Goal: Task Accomplishment & Management: Complete application form

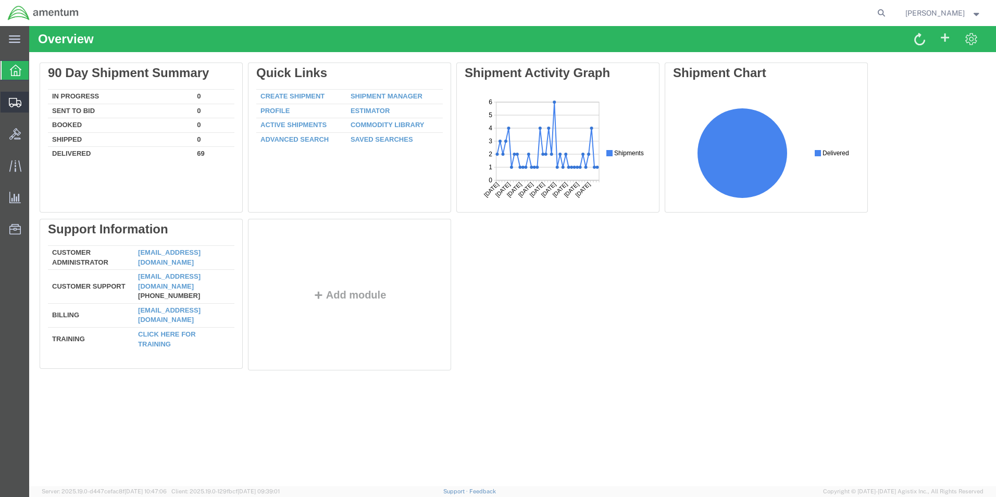
click at [0, 0] on span "Shipment Manager" at bounding box center [0, 0] width 0 height 0
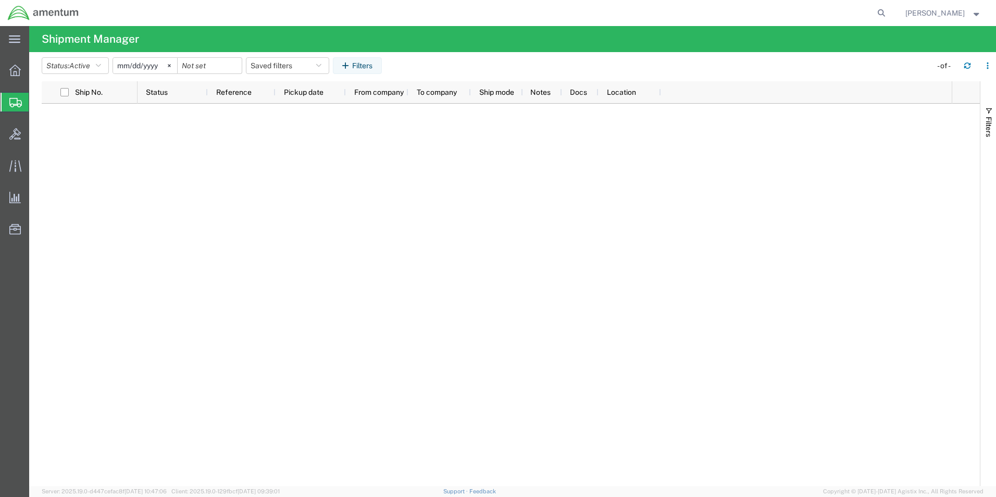
click at [0, 0] on span "Shipment Manager" at bounding box center [0, 0] width 0 height 0
click at [0, 0] on span "Create Shipment" at bounding box center [0, 0] width 0 height 0
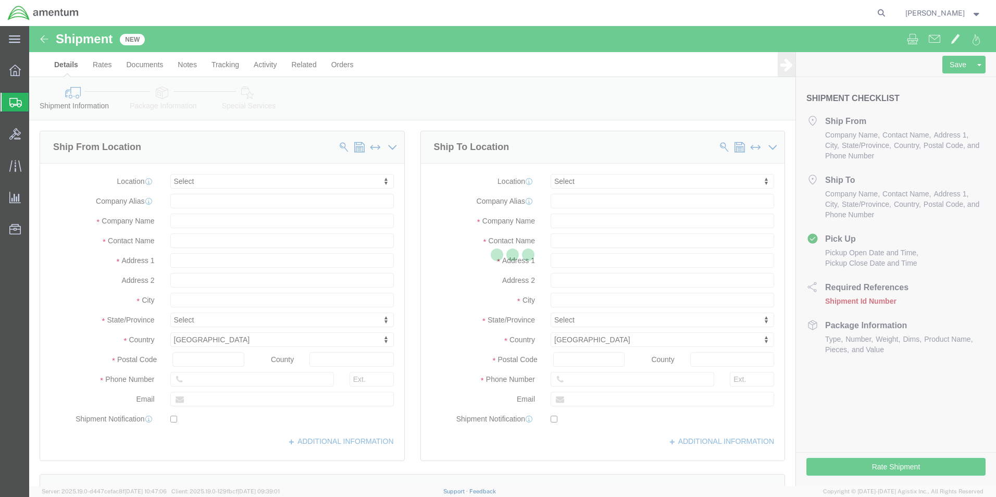
select select
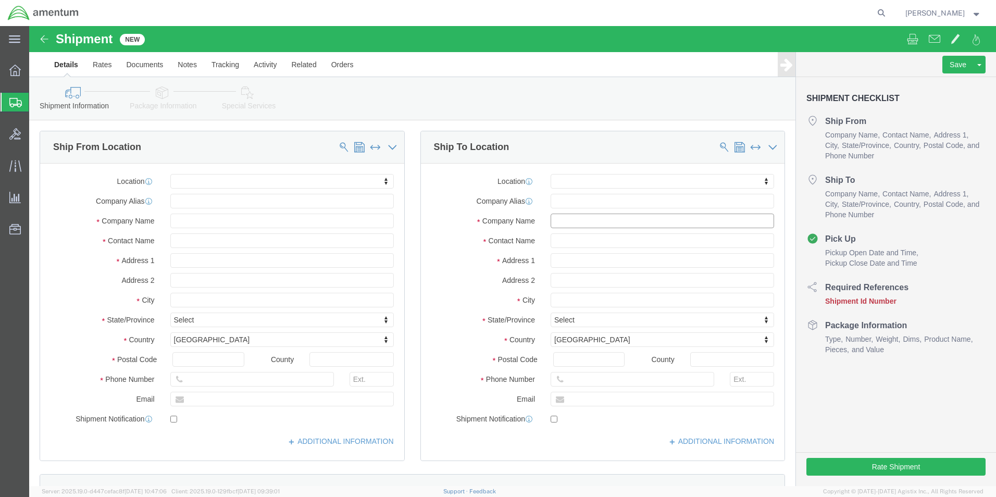
click input "text"
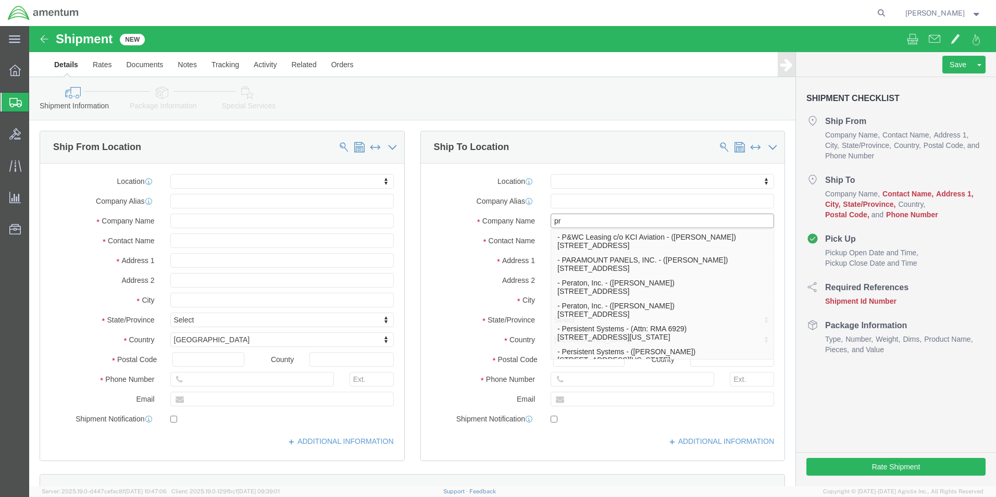
type input "pro"
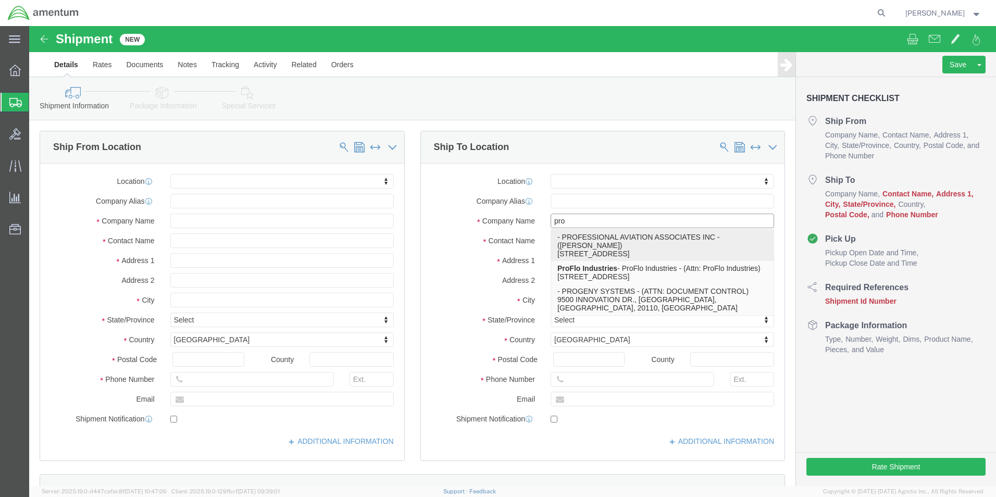
click p "- PROFESSIONAL AVIATION ASSOCIATES INC - ([PERSON_NAME]) [STREET_ADDRESS]"
select select
type input "[STREET_ADDRESS]"
type input "SUITE 300"
type input "30297"
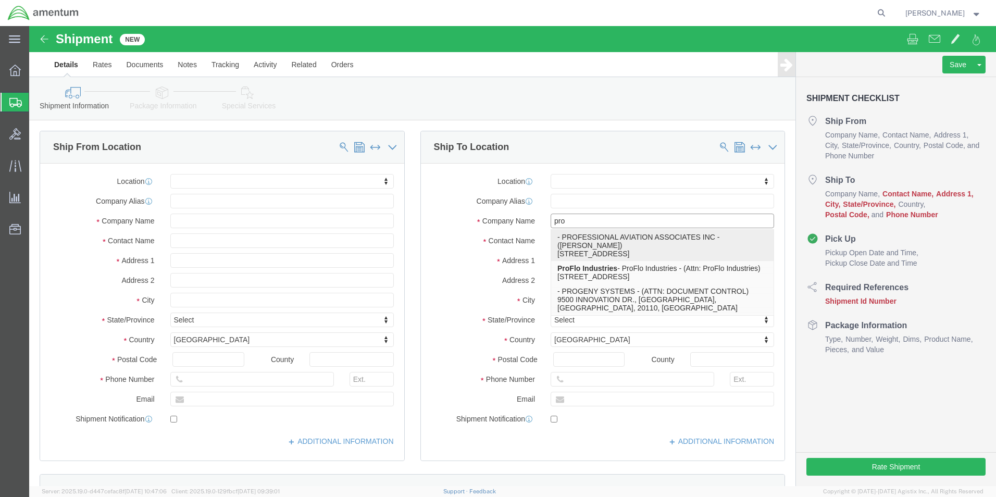
type input "[PHONE_NUMBER]"
type input "PROFESSIONAL AVIATION ASSOCIATES INC"
type input "[PERSON_NAME]"
type input "[GEOGRAPHIC_DATA]"
select select "GA"
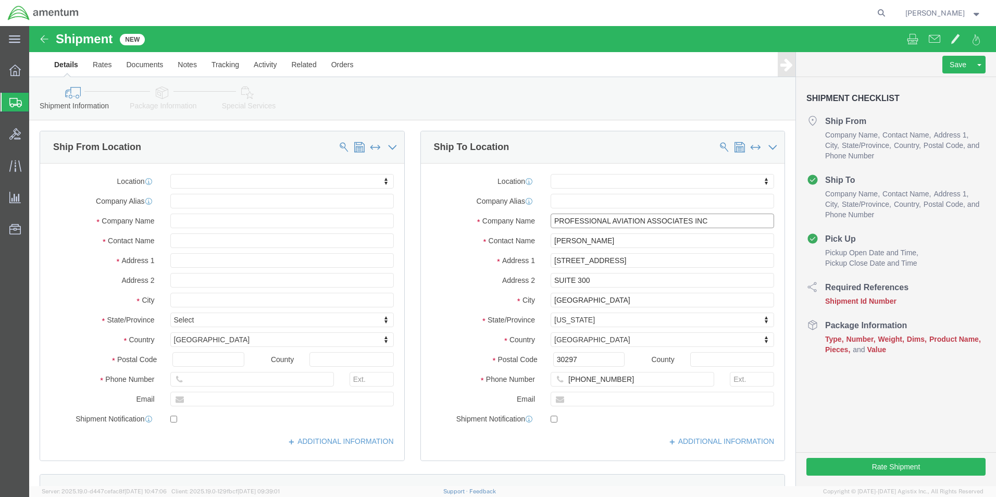
type input "PROFESSIONAL AVIATION ASSOCIATES INC"
click input "text"
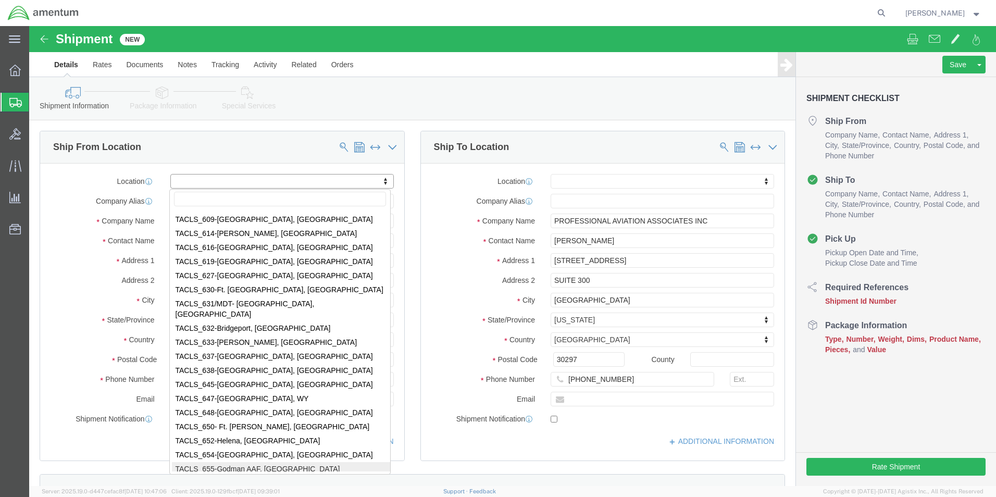
scroll to position [3814, 0]
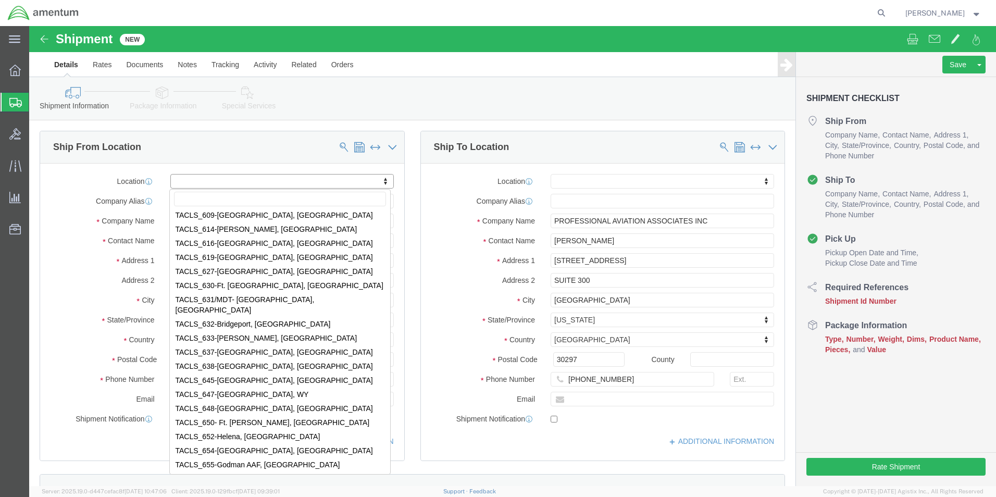
select select "42731"
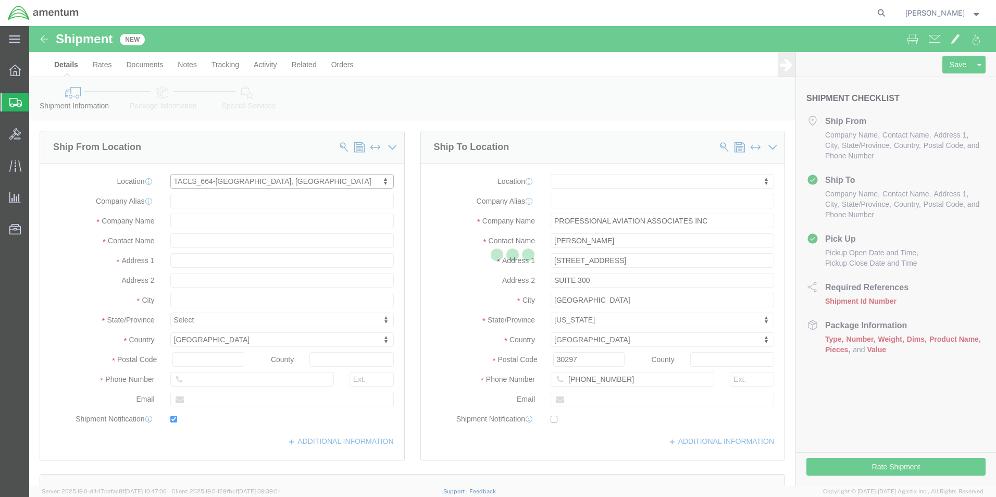
type input "[STREET_ADDRESS][PERSON_NAME]"
type input "A(-)/641 AVN"
type input "97302"
type input "[PHONE_NUMBER]"
type input "[PERSON_NAME][EMAIL_ADDRESS][PERSON_NAME][DOMAIN_NAME]"
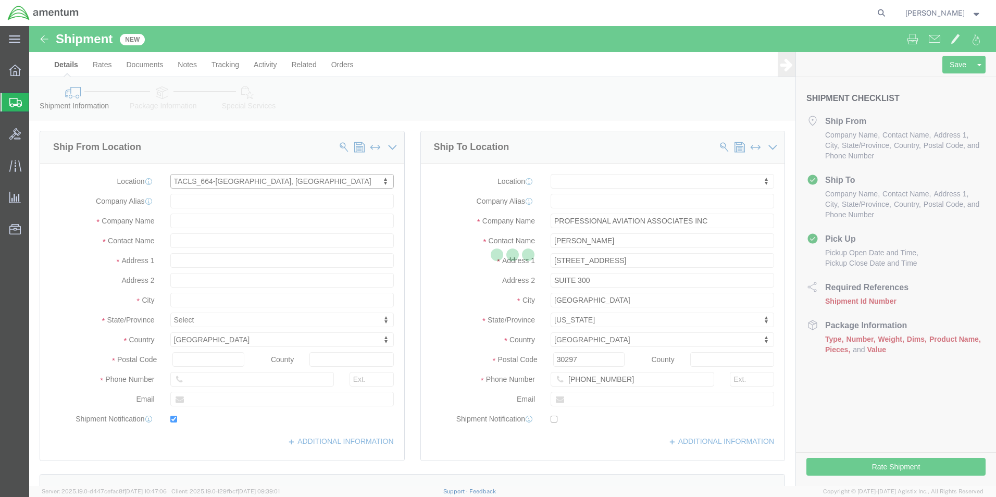
checkbox input "true"
type input "Amentum Services, Inc"
type input "[PERSON_NAME]"
type input "[GEOGRAPHIC_DATA]"
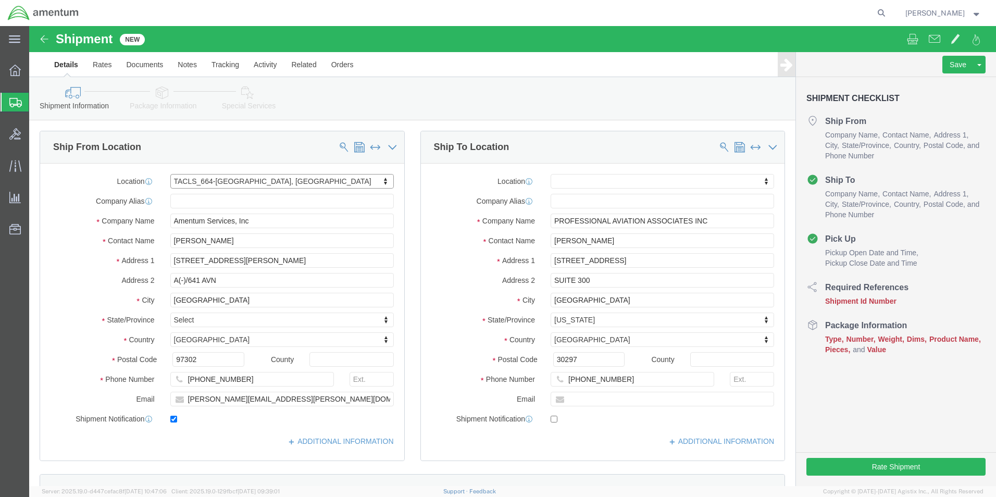
select select "OR"
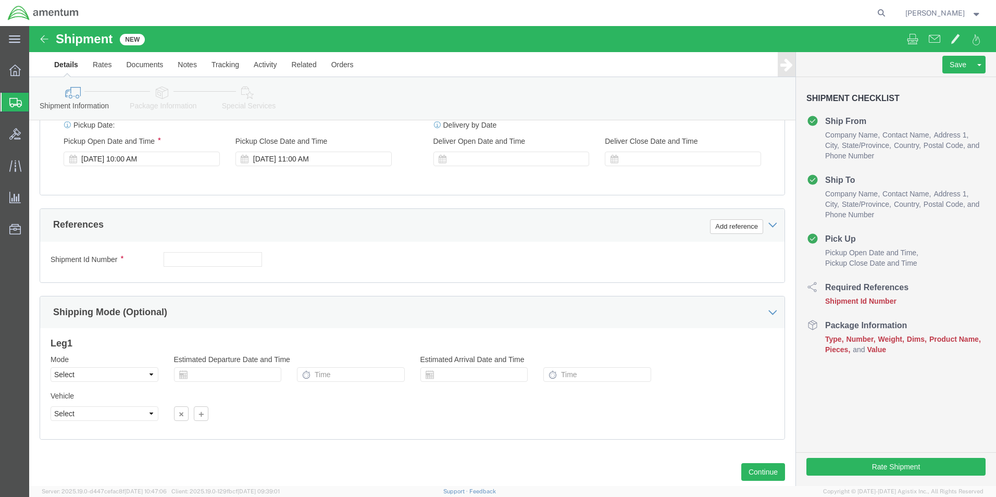
scroll to position [417, 0]
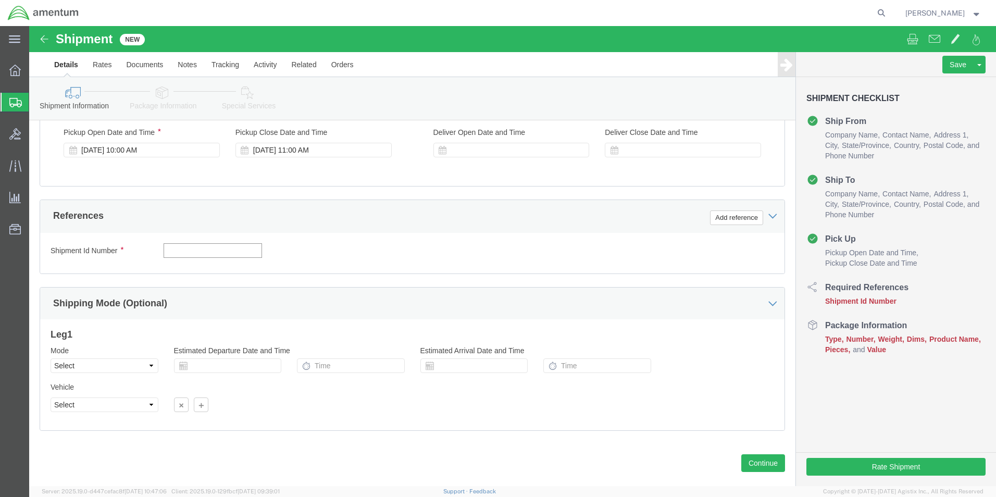
click input "text"
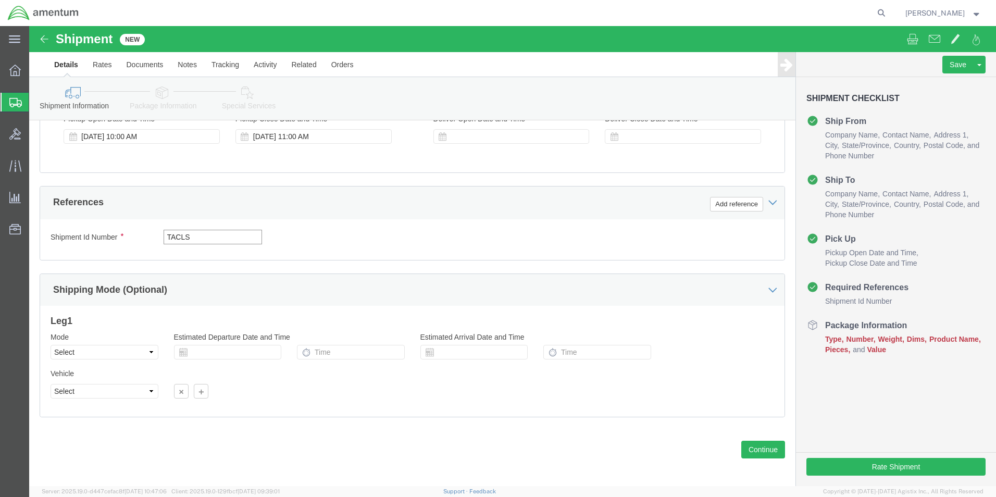
scroll to position [435, 0]
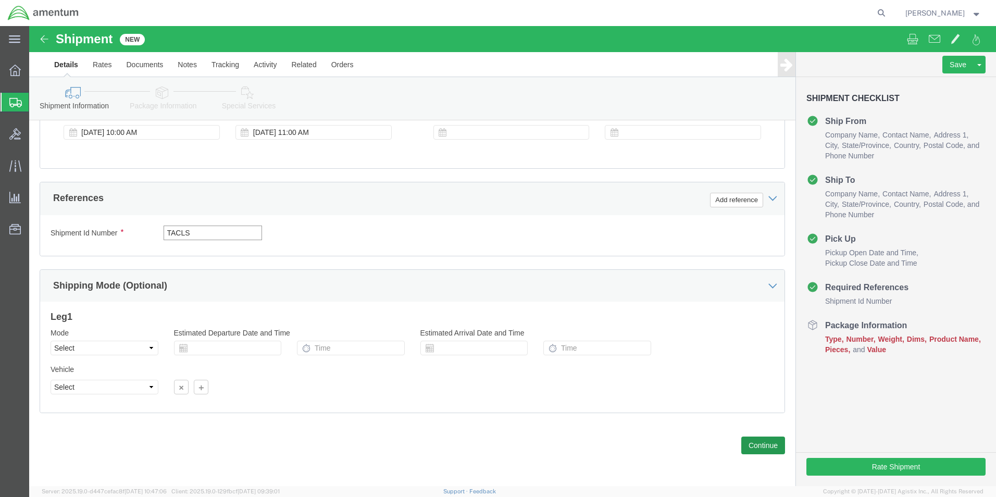
type input "TACLS"
click button "Continue"
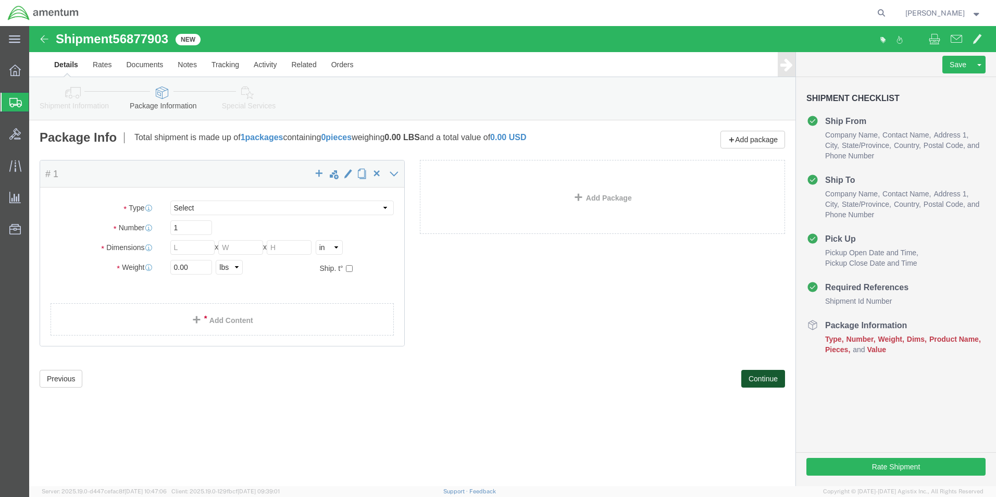
select select "CBOX"
click input "text"
type input "16"
click input "text"
type input "16"
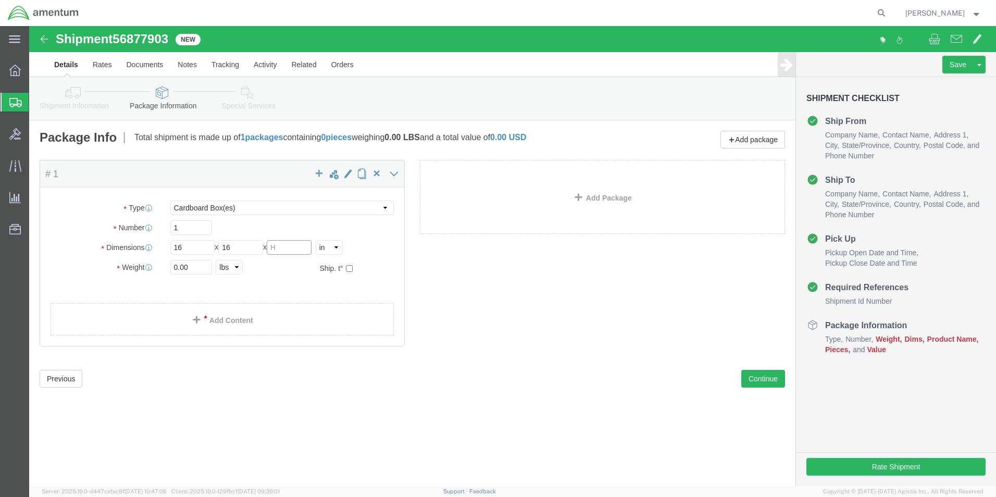
click input "text"
type input "6"
drag, startPoint x: 165, startPoint y: 240, endPoint x: 137, endPoint y: 235, distance: 28.1
click input "0.00"
type input "13"
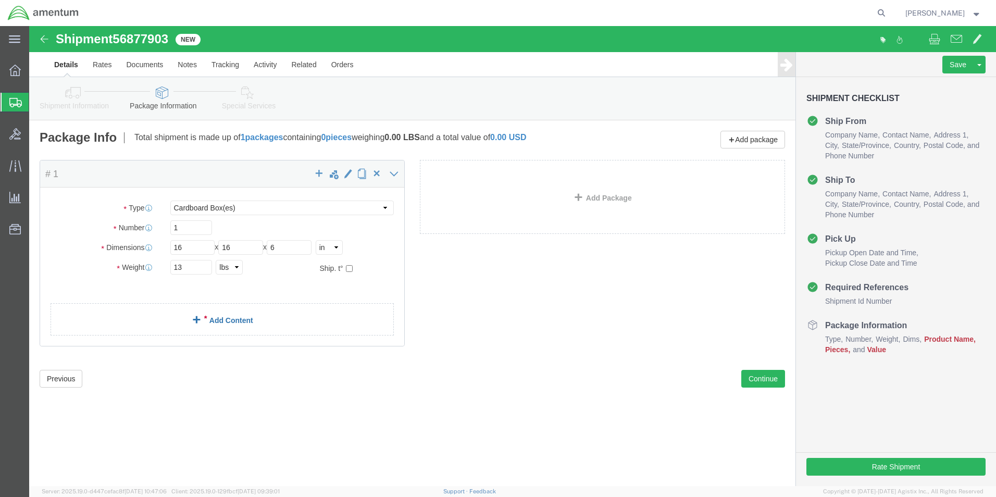
click link "Add Content"
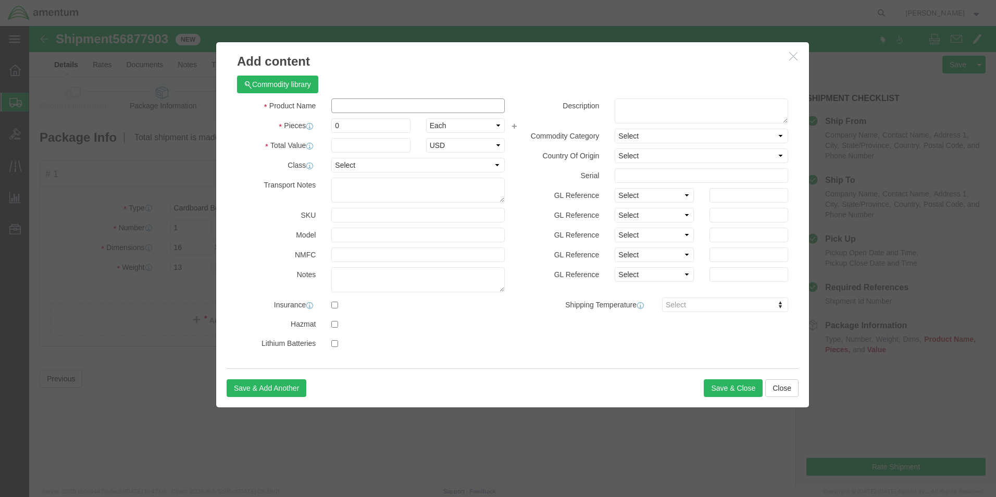
click input "text"
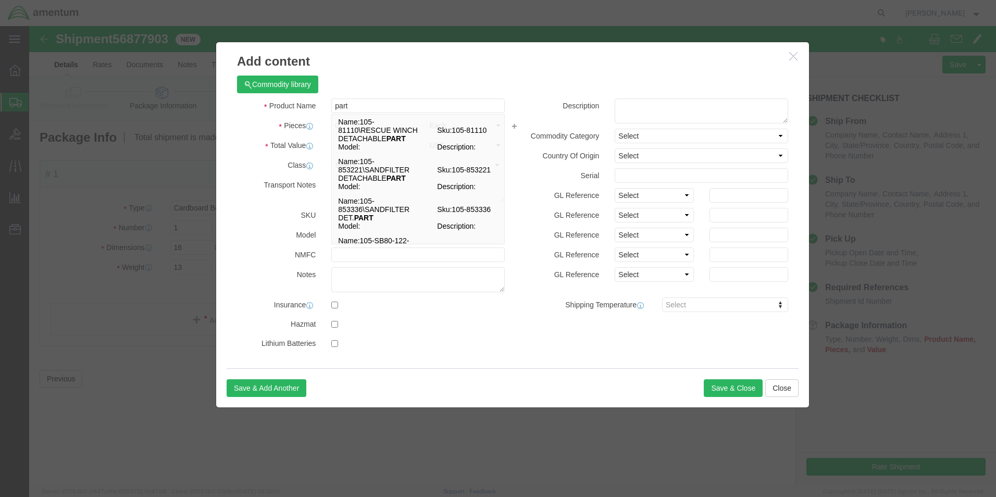
click h3 "Add content"
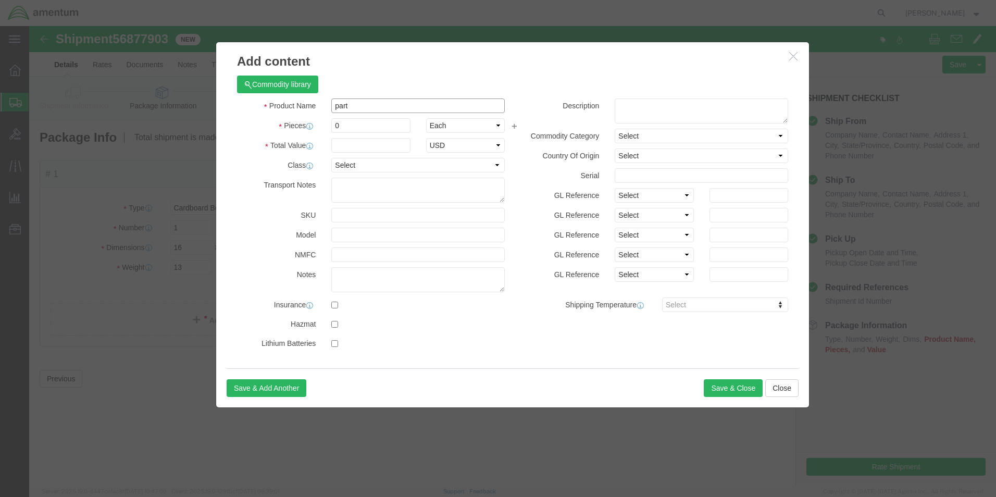
drag, startPoint x: 329, startPoint y: 80, endPoint x: 283, endPoint y: 80, distance: 46.4
click div "Product Name part part"
type input "aircraft"
click input "0"
type input "1"
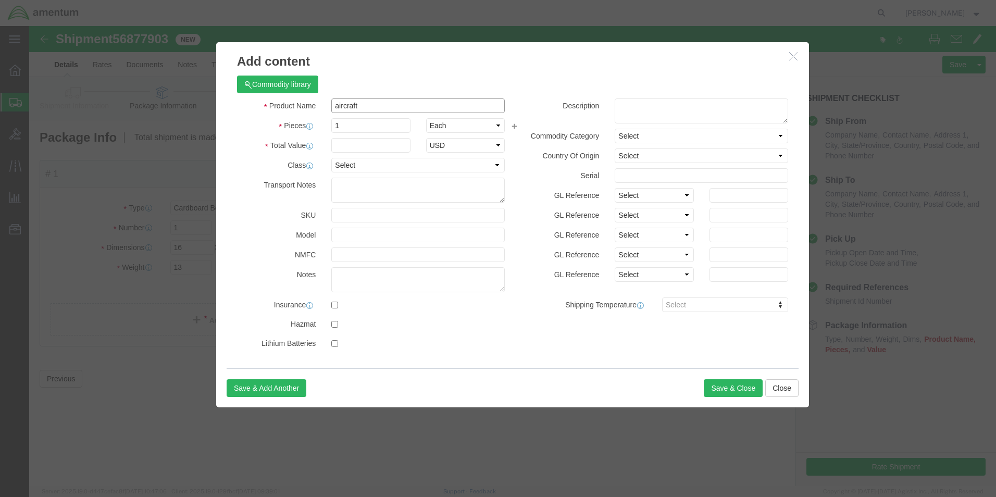
click input "aircraft"
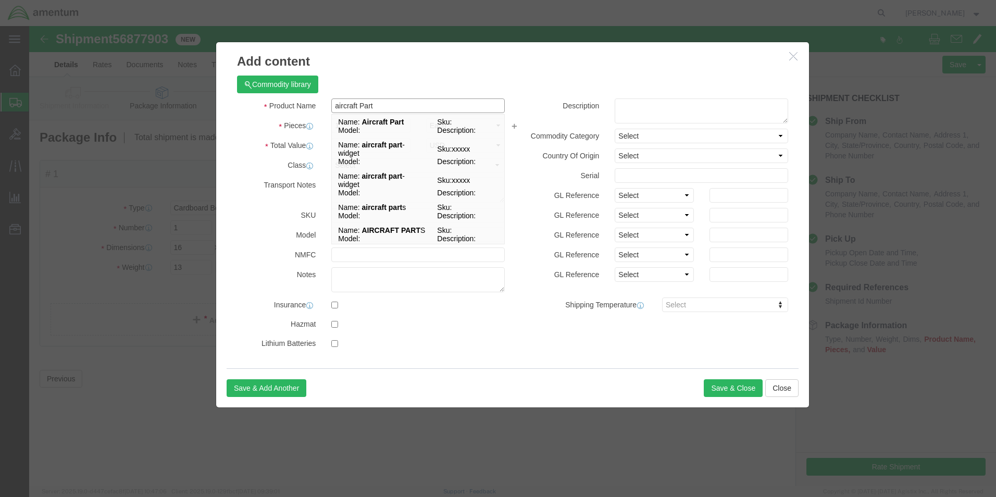
click input "aircraft Part"
click input "Aircraft Part"
type input "Aircraft Part"
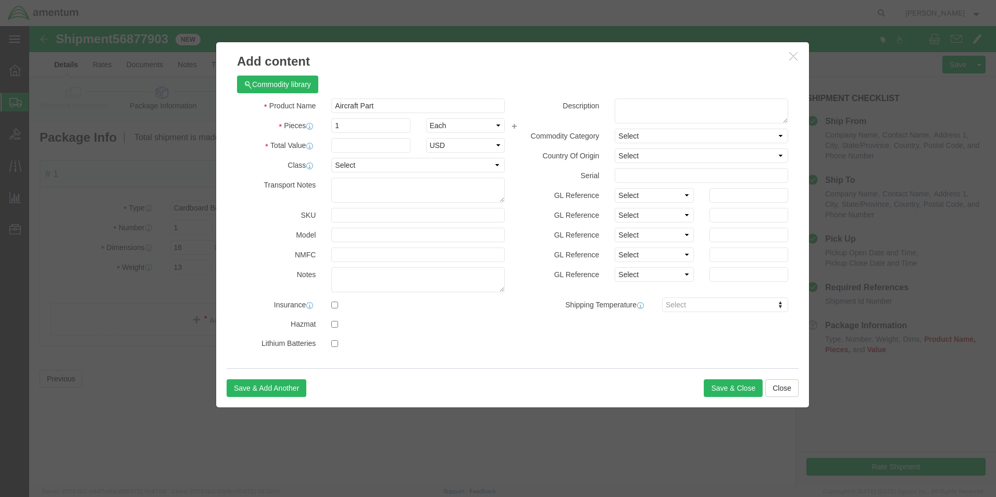
click label
click input "checkbox"
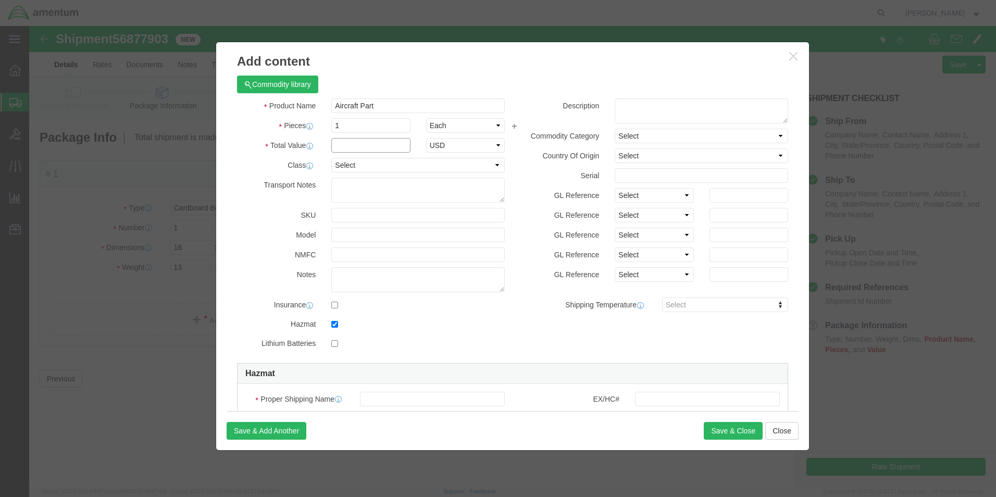
click input "text"
click input "checkbox"
checkbox input "false"
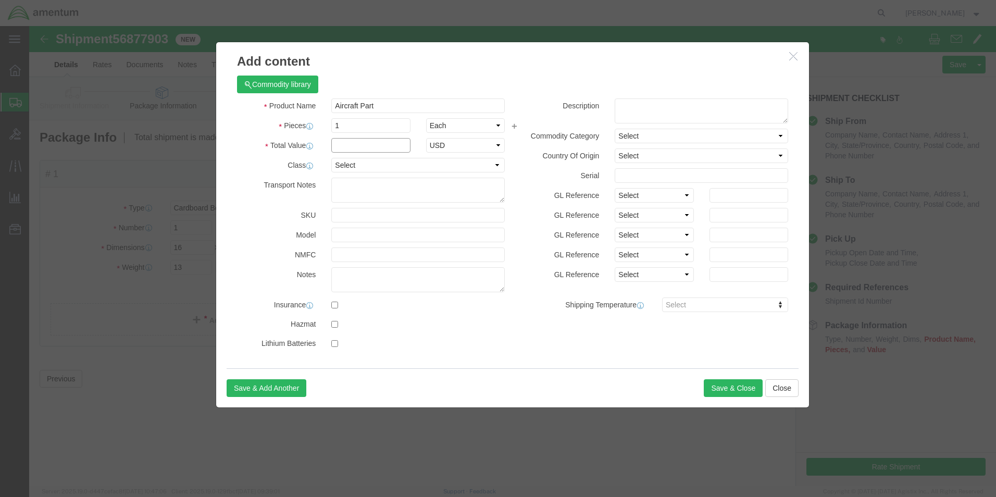
click input "text"
type input "100.00"
click div "Product Name Aircraft Part Aircraft Part Pieces 1 Select Bag Barrels 100Board F…"
drag, startPoint x: 347, startPoint y: 79, endPoint x: 302, endPoint y: 76, distance: 45.4
click div "Aircraft Part Aircraft Part"
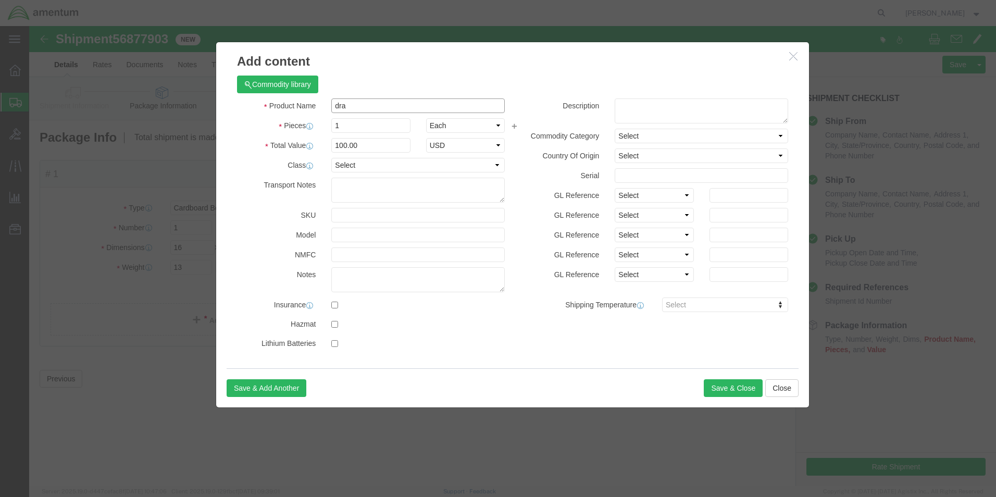
type input "drag"
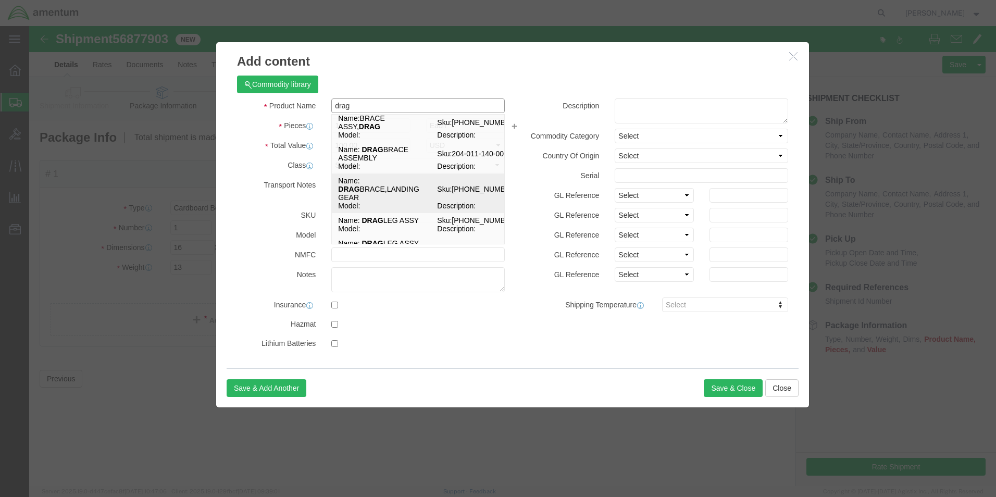
scroll to position [110, 0]
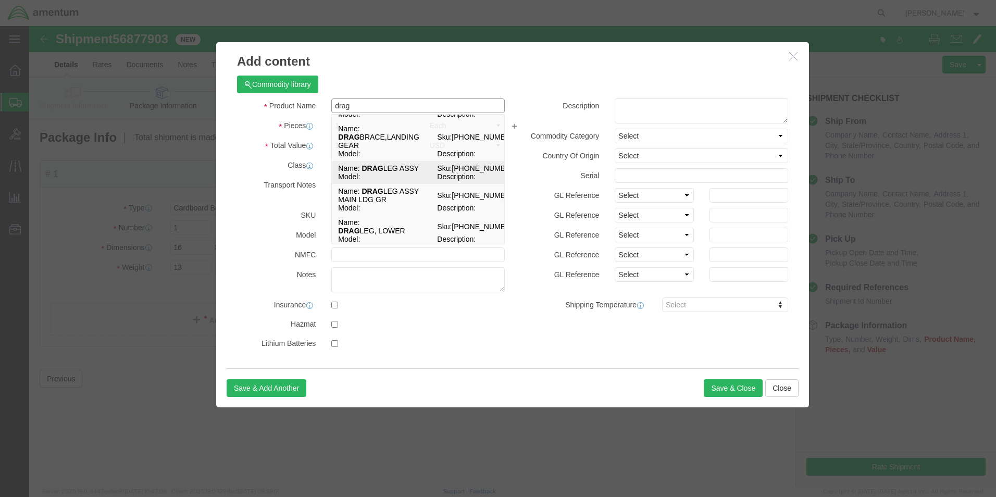
click strong "DRAG"
select select
checkbox input "false"
type input "DRAG LEG ASSY"
type input "[PHONE_NUMBER]"
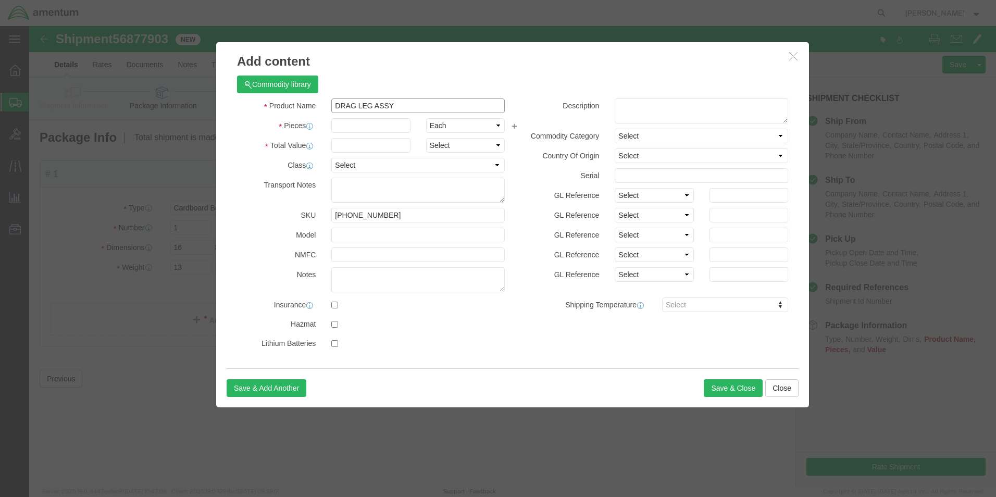
type input "DRAG LEG ASSY"
click input "text"
type input "1"
click label
click input "checkbox"
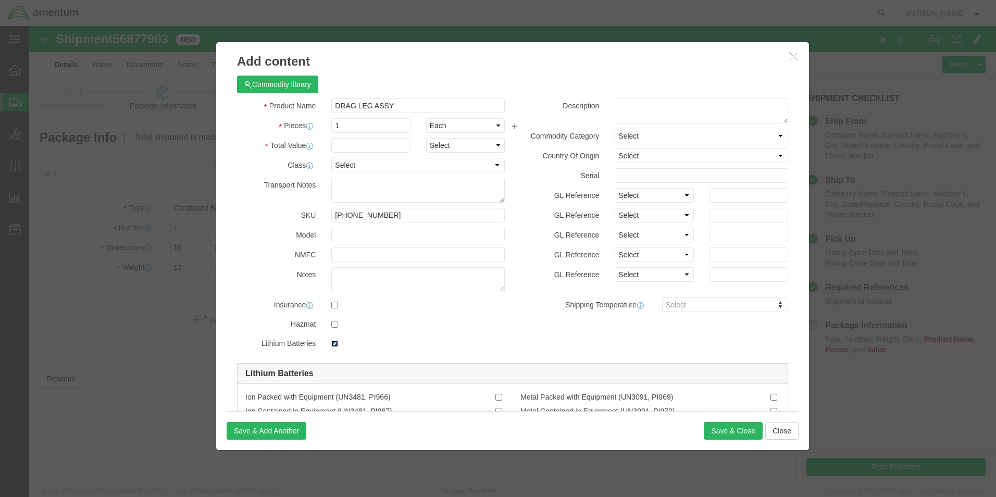
click input "checkbox"
checkbox input "false"
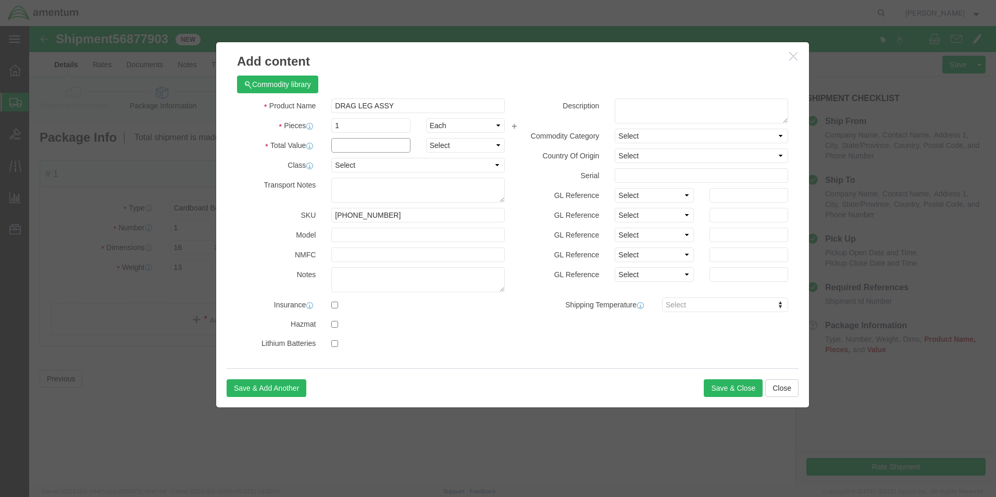
click input "text"
type input "100.00"
drag, startPoint x: 352, startPoint y: 189, endPoint x: 337, endPoint y: 191, distance: 15.7
click input "[PHONE_NUMBER]"
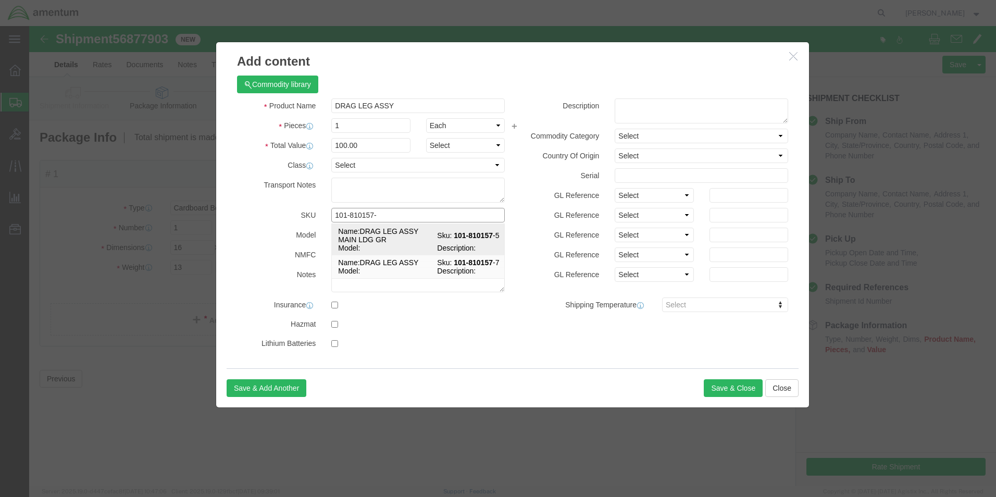
type input "[PHONE_NUMBER]"
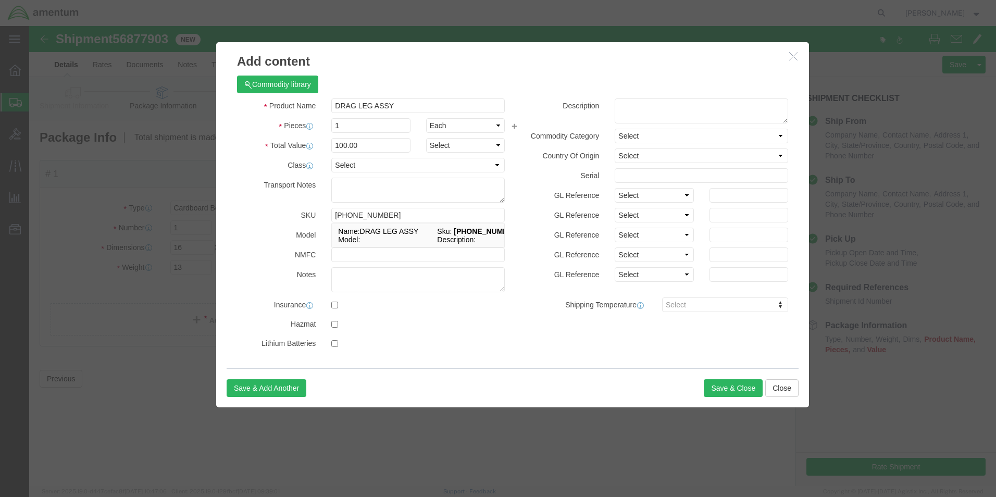
click label
click input "checkbox"
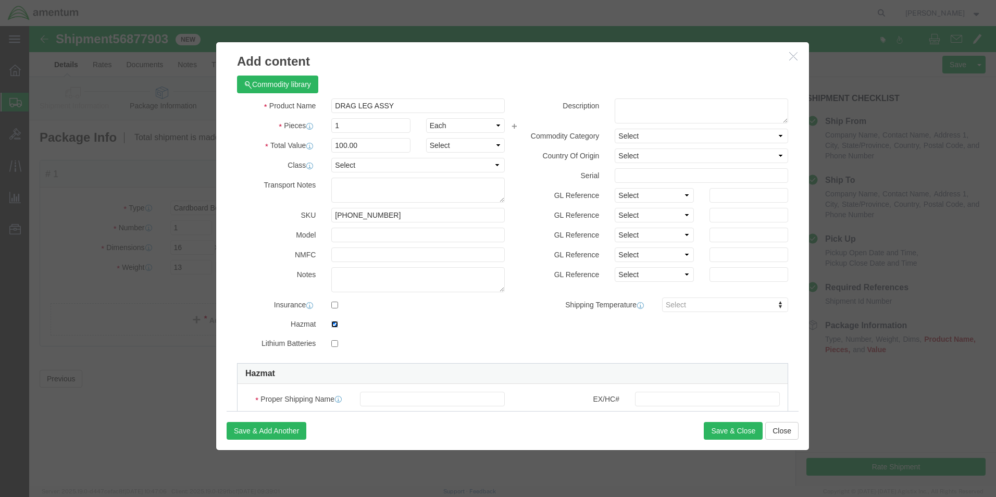
click input "checkbox"
checkbox input "false"
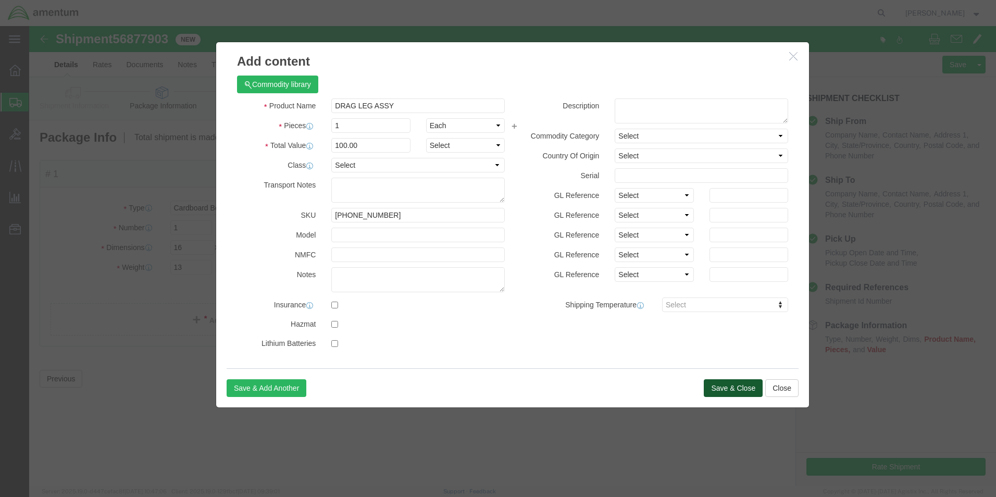
click button "Save & Close"
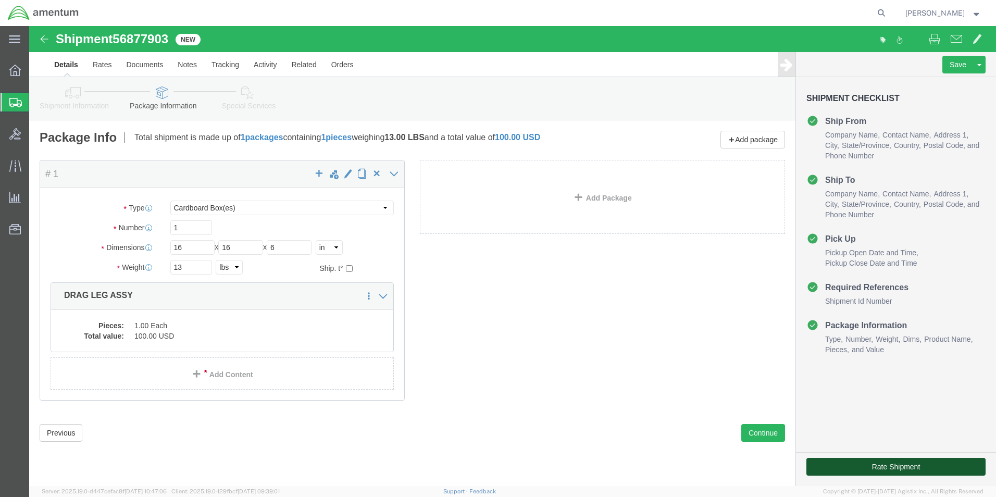
click button "Rate Shipment"
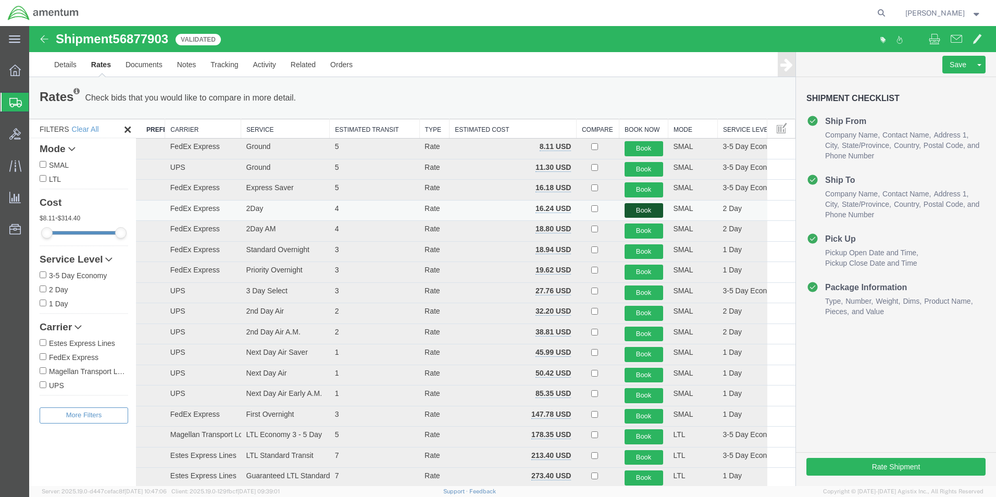
click at [635, 207] on button "Book" at bounding box center [644, 210] width 39 height 15
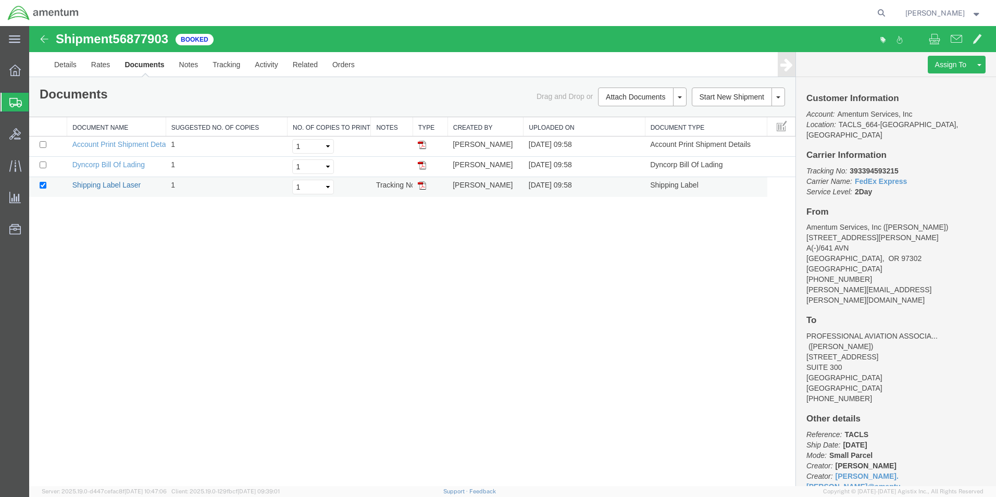
click at [130, 184] on link "Shipping Label Laser" at bounding box center [106, 185] width 69 height 8
drag, startPoint x: 412, startPoint y: 127, endPoint x: 402, endPoint y: 141, distance: 16.5
click at [402, 141] on div "Document Name Suggested No. of Copies No. of Copies to Print Notes Type Created…" at bounding box center [412, 157] width 766 height 80
drag, startPoint x: 879, startPoint y: 184, endPoint x: 798, endPoint y: 157, distance: 85.5
click at [798, 157] on div "Customer Information Account: Amentum Services, Inc Location: TACLS_664-[GEOGRA…" at bounding box center [896, 281] width 200 height 409
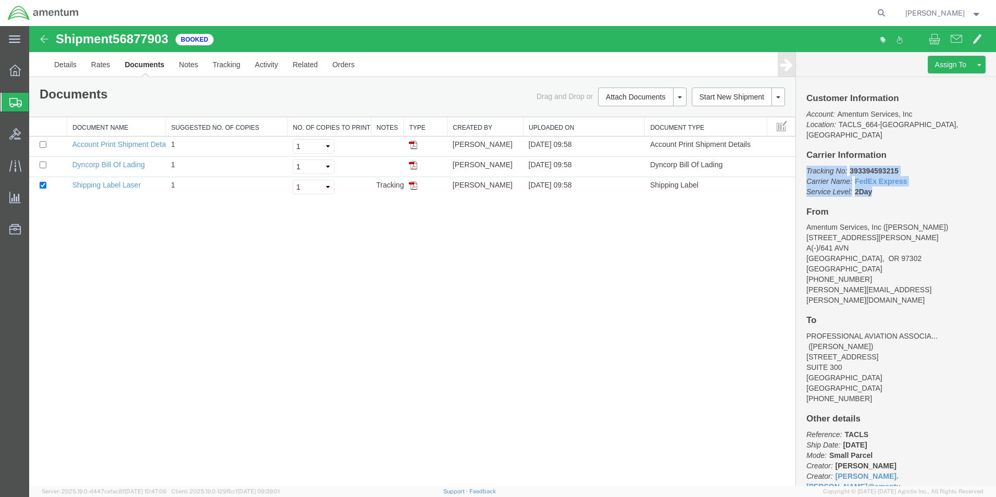
copy p "Tracking No: 393394593215 Carrier Name: FedEx Express FedEx Express Service Lev…"
